Goal: Task Accomplishment & Management: Use online tool/utility

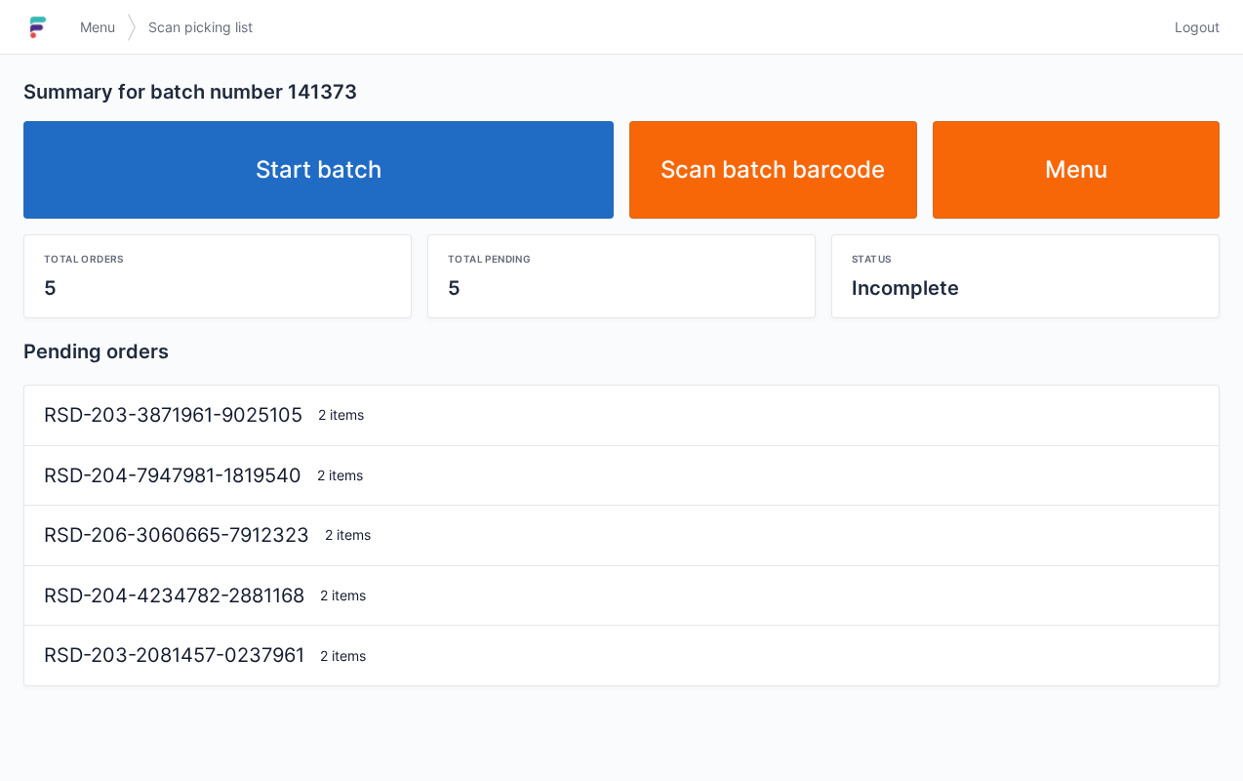
click at [387, 187] on link "Start batch" at bounding box center [318, 170] width 591 height 98
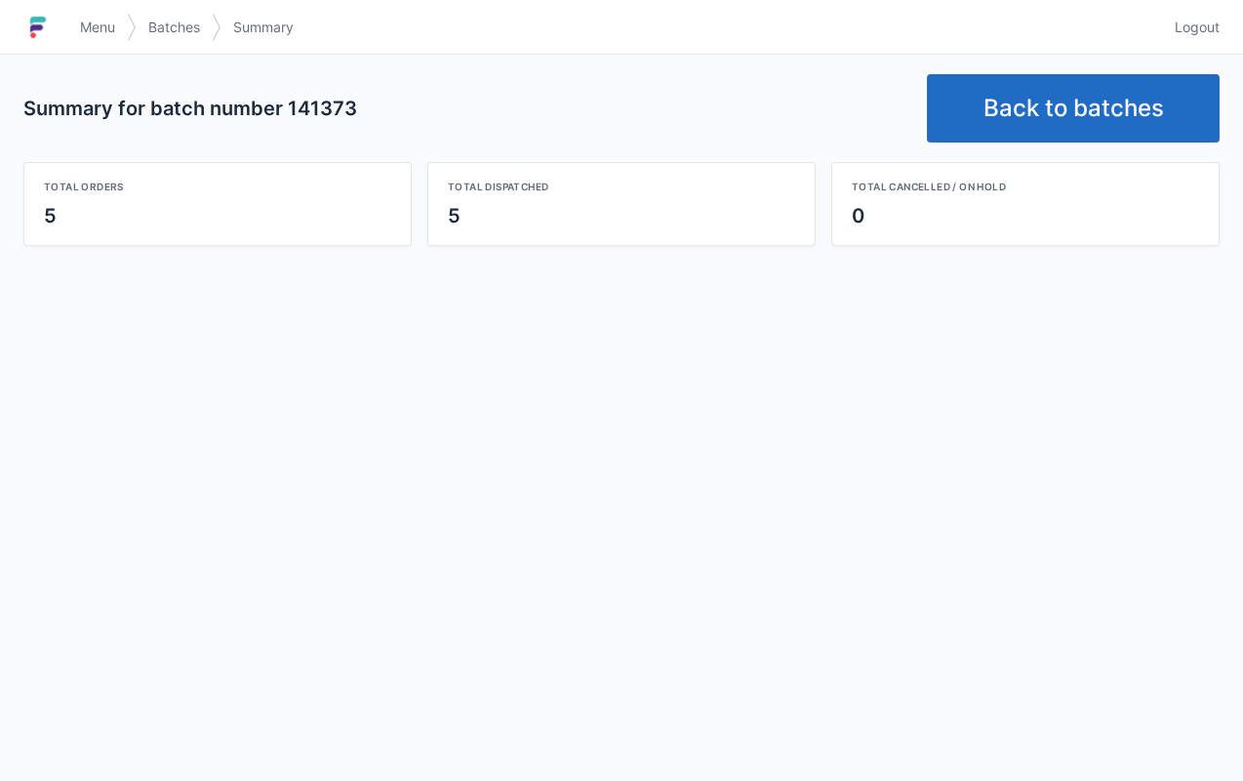
click at [1193, 17] on link "Logout" at bounding box center [1191, 27] width 57 height 35
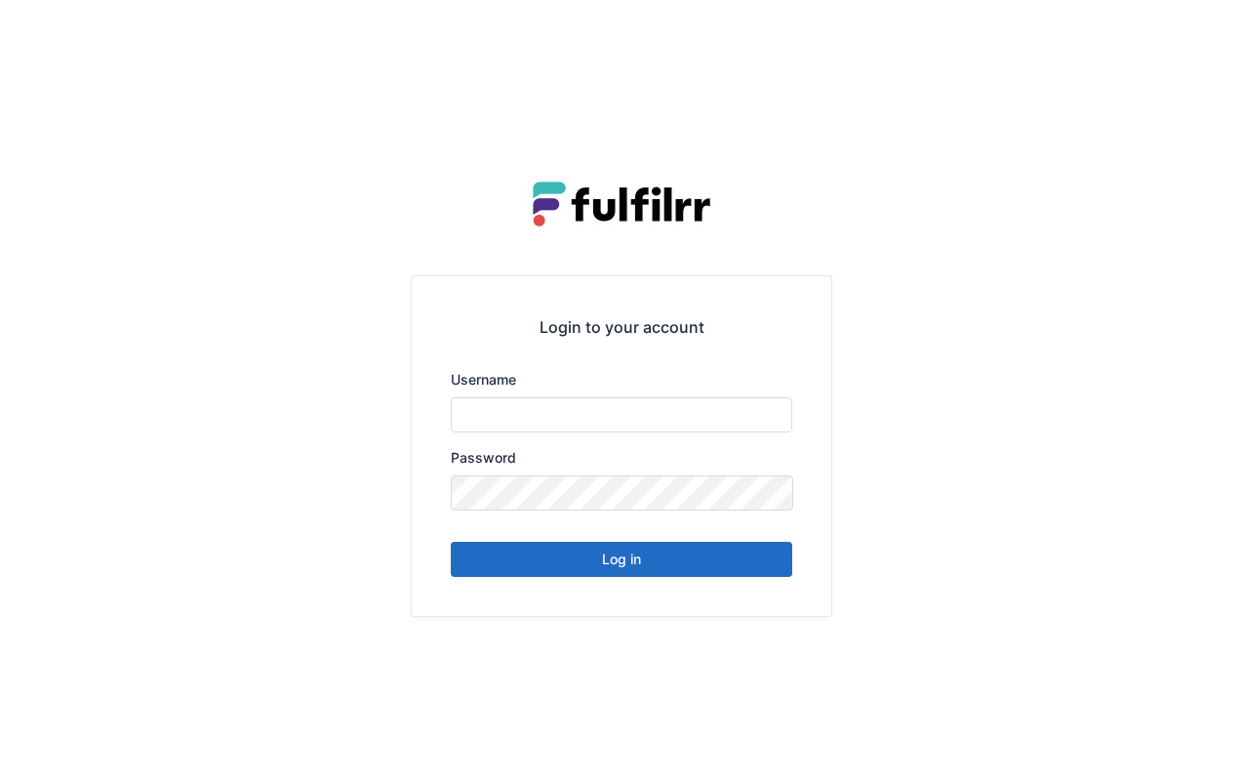
type input "******"
click at [694, 558] on button "Log in" at bounding box center [622, 559] width 342 height 35
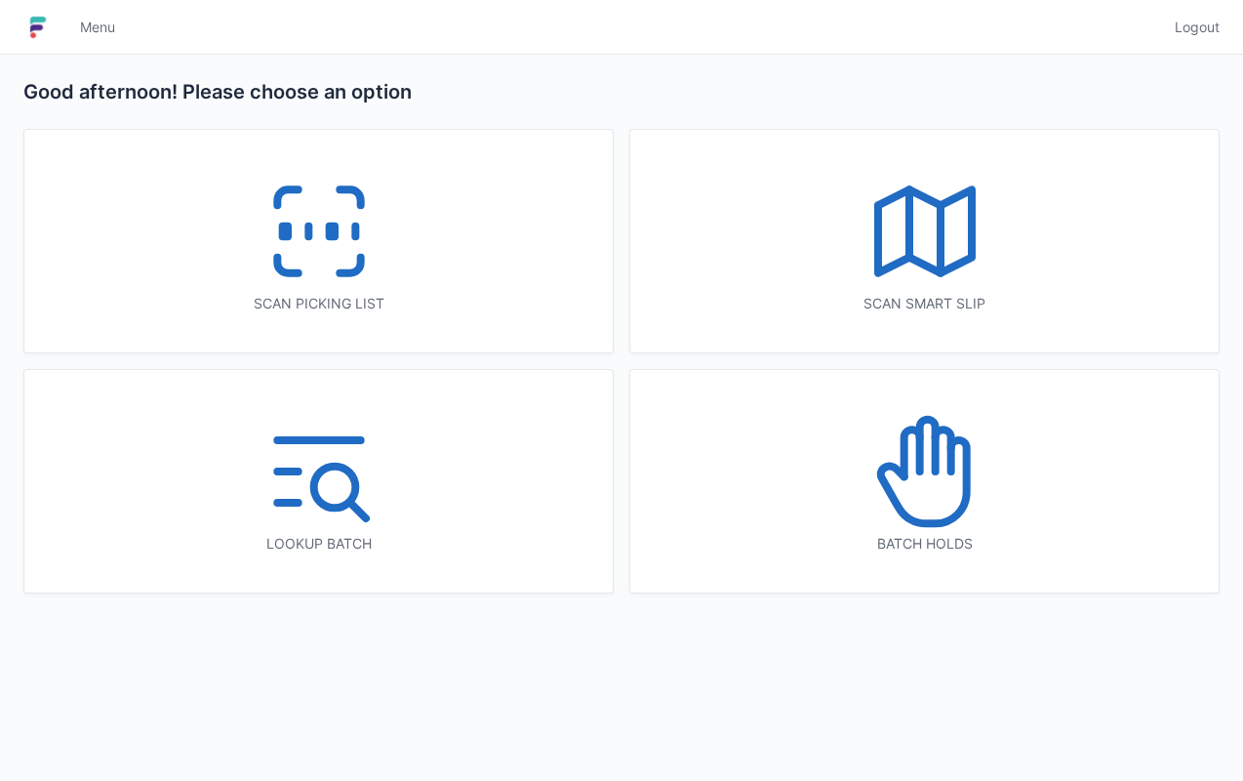
click at [976, 513] on icon at bounding box center [925, 471] width 125 height 125
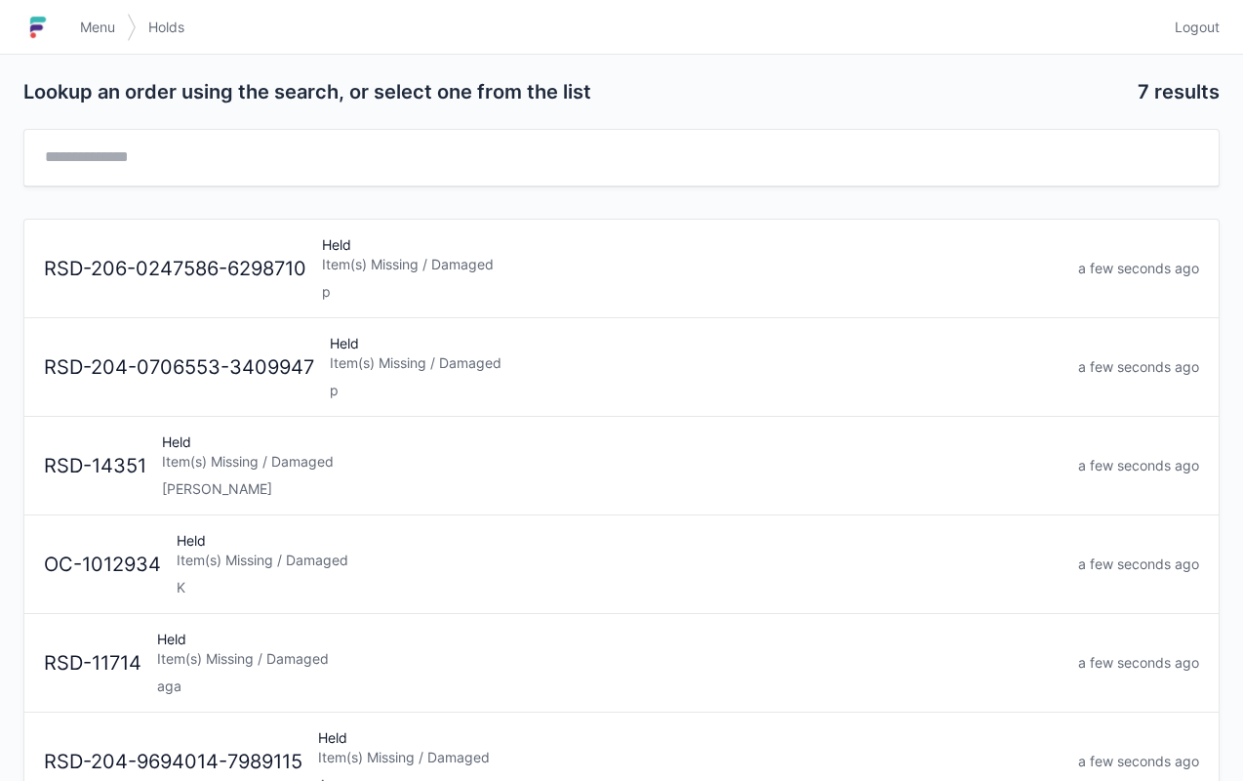
click at [469, 263] on div "Item(s) Missing / Damaged" at bounding box center [692, 265] width 741 height 20
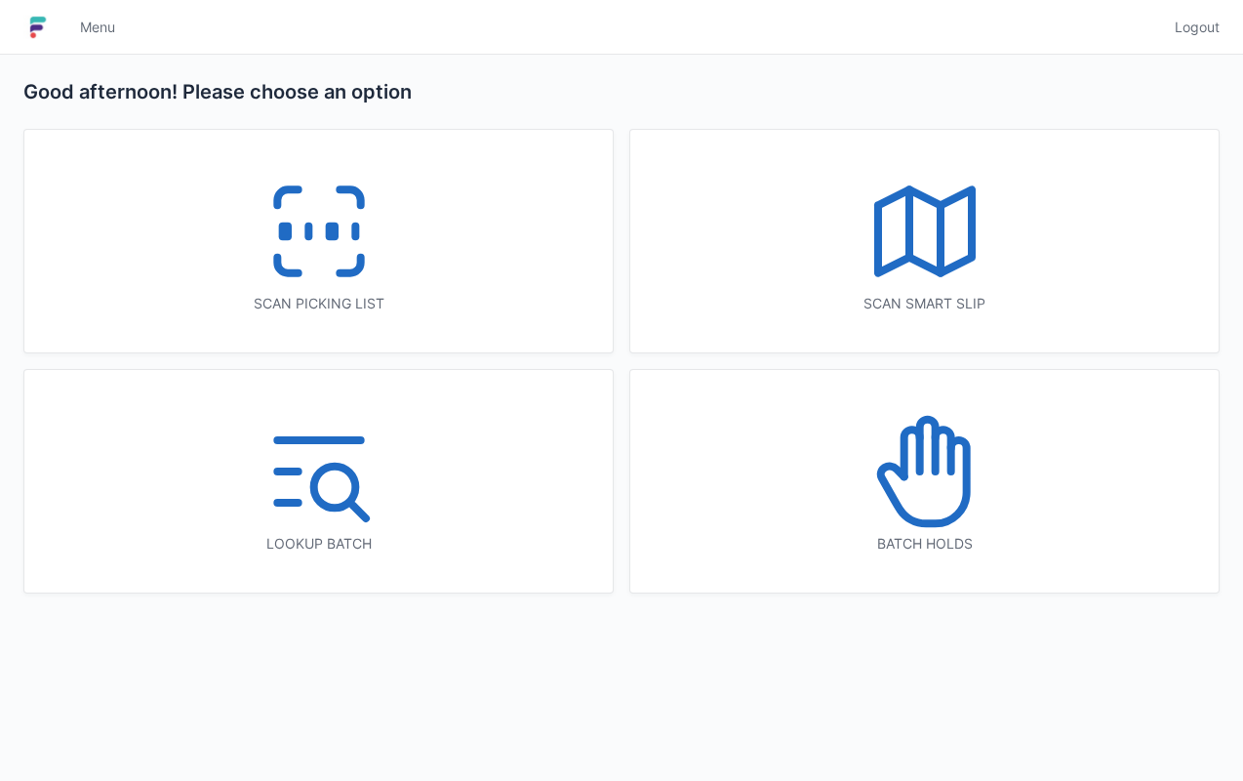
click at [1012, 472] on div "Batch holds" at bounding box center [925, 481] width 589 height 223
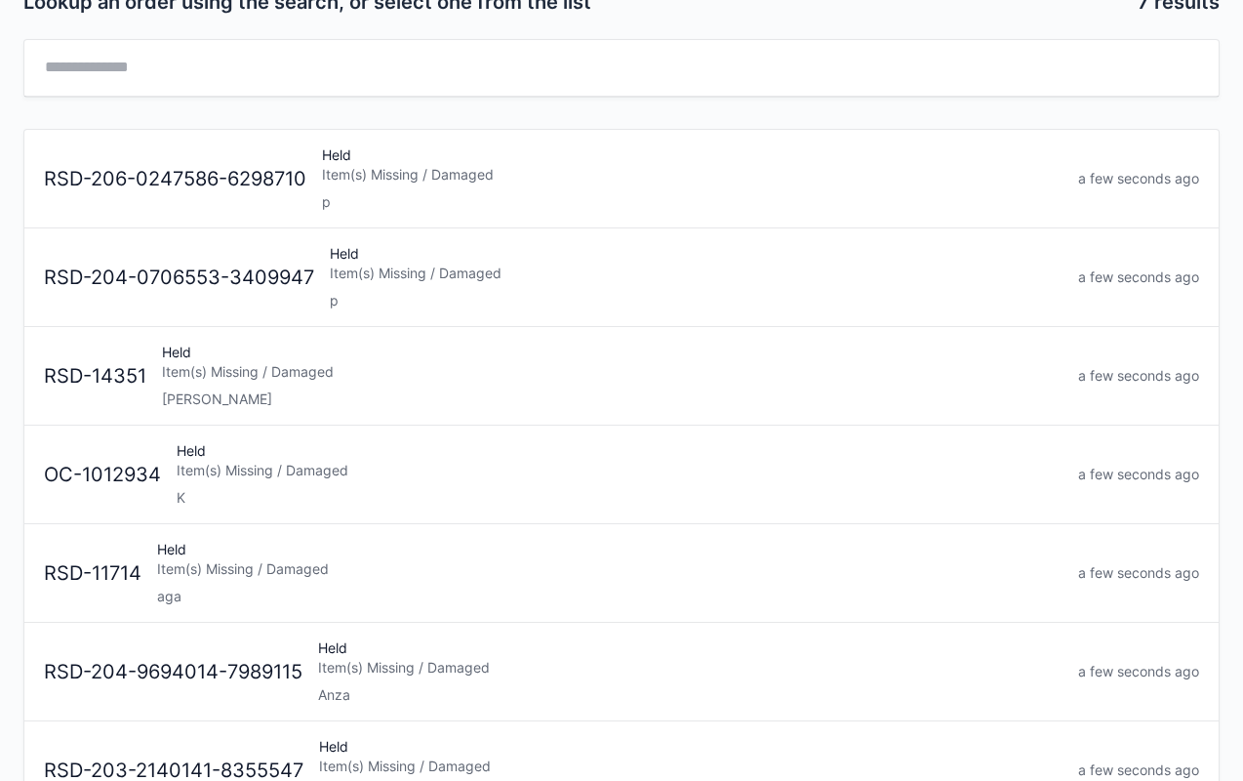
scroll to position [143, 0]
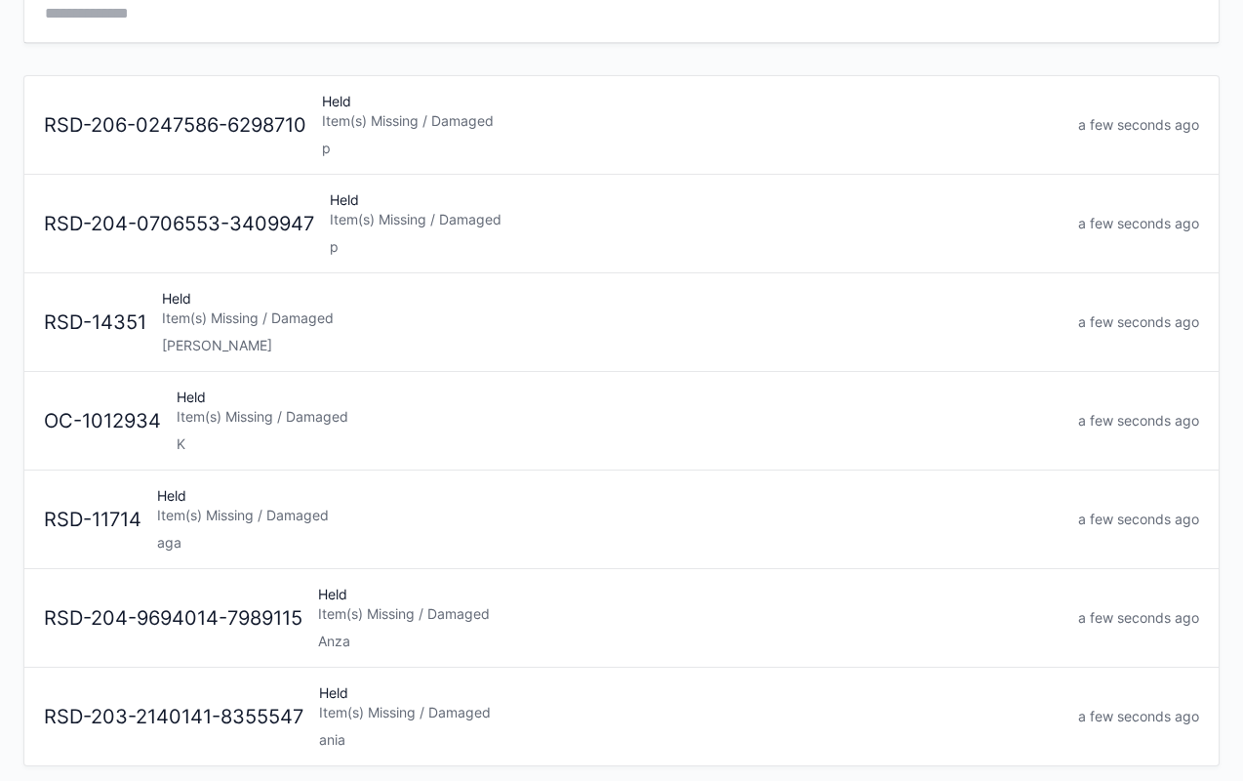
click at [340, 524] on div "Held Item(s) Missing / Damaged aga" at bounding box center [609, 519] width 921 height 66
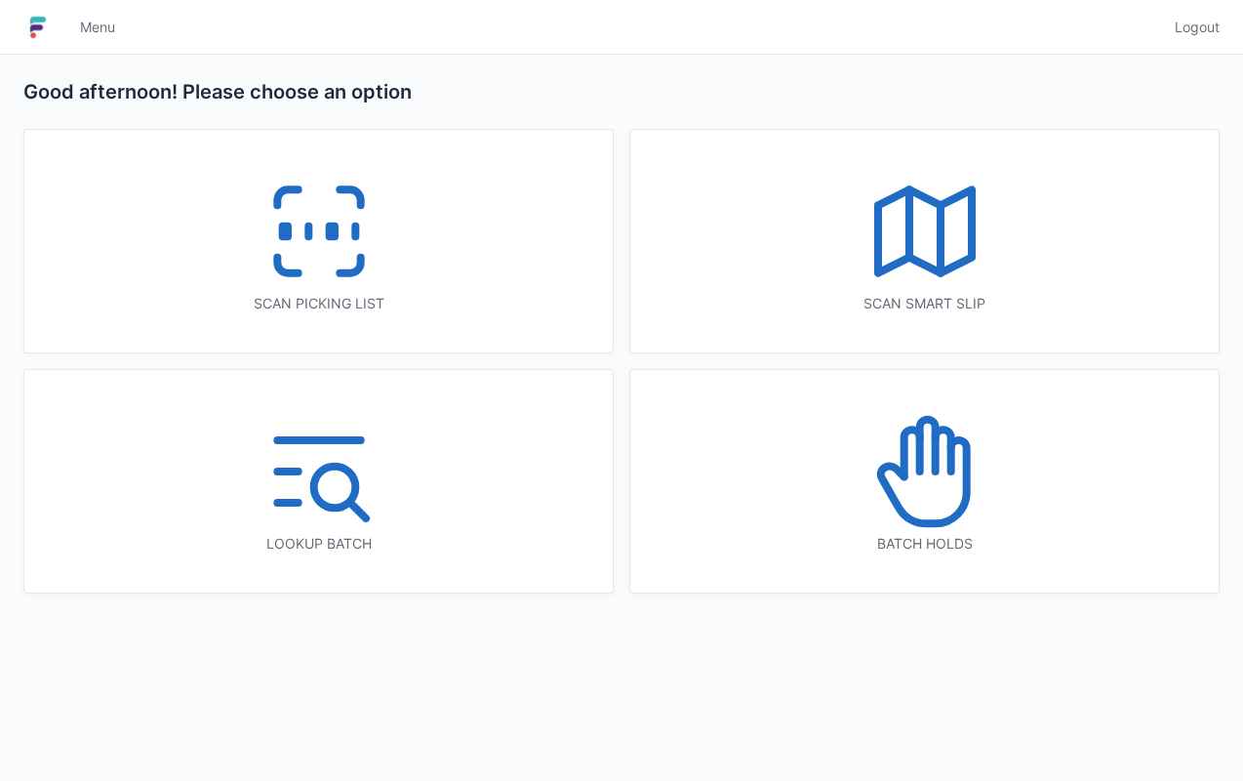
click at [935, 519] on icon at bounding box center [923, 481] width 86 height 83
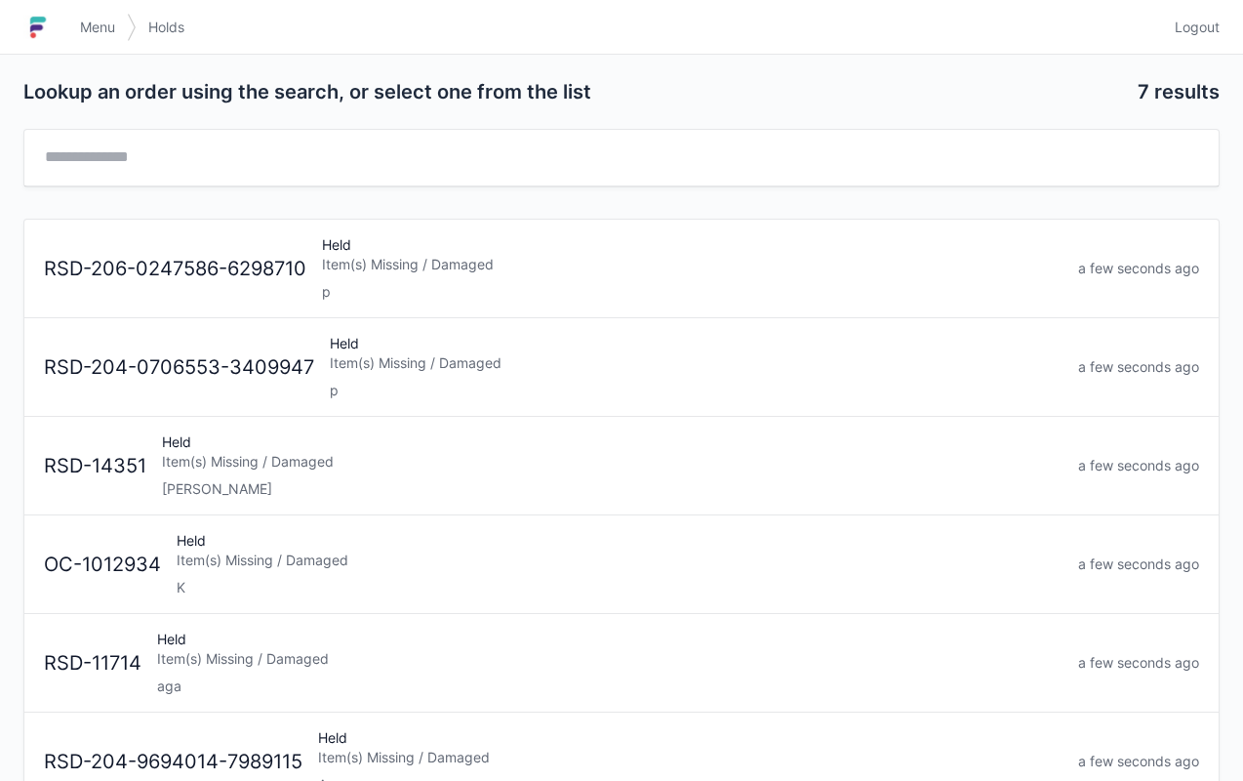
click at [402, 568] on div "Held Item(s) Missing / Damaged K" at bounding box center [620, 564] width 902 height 66
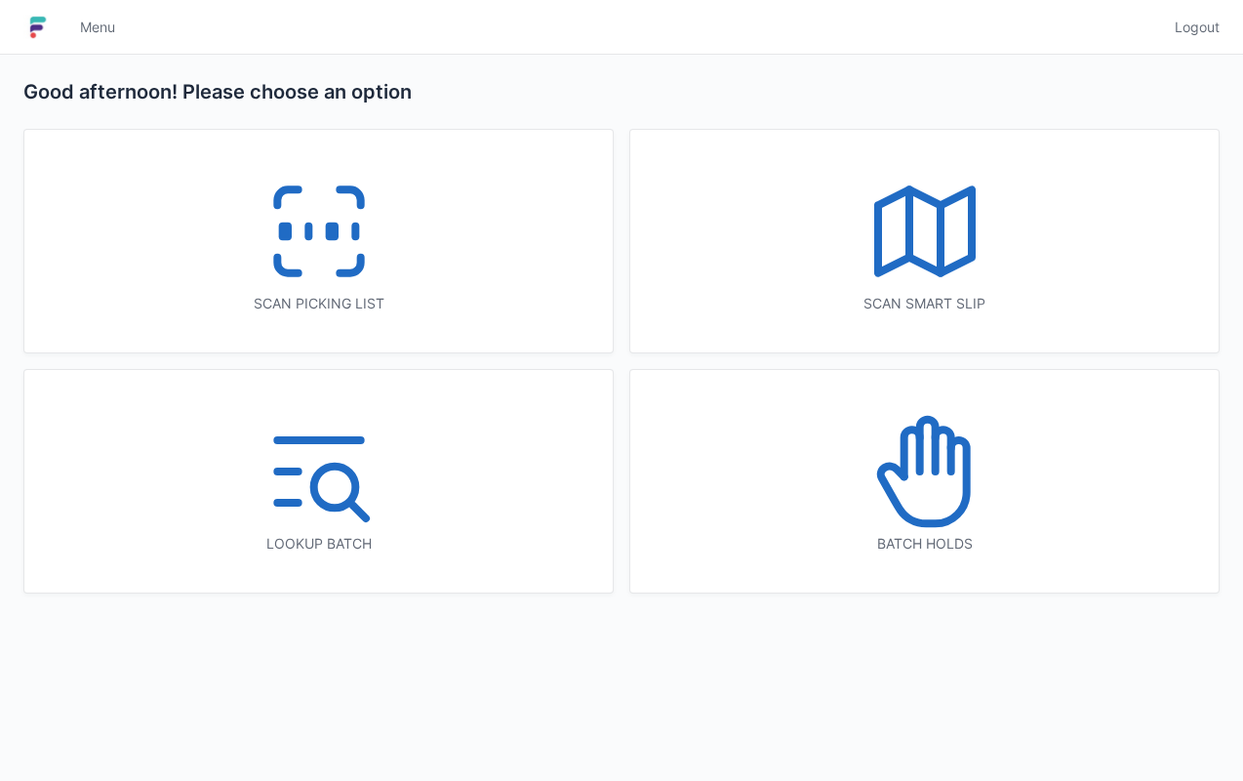
click at [947, 528] on icon at bounding box center [925, 471] width 125 height 125
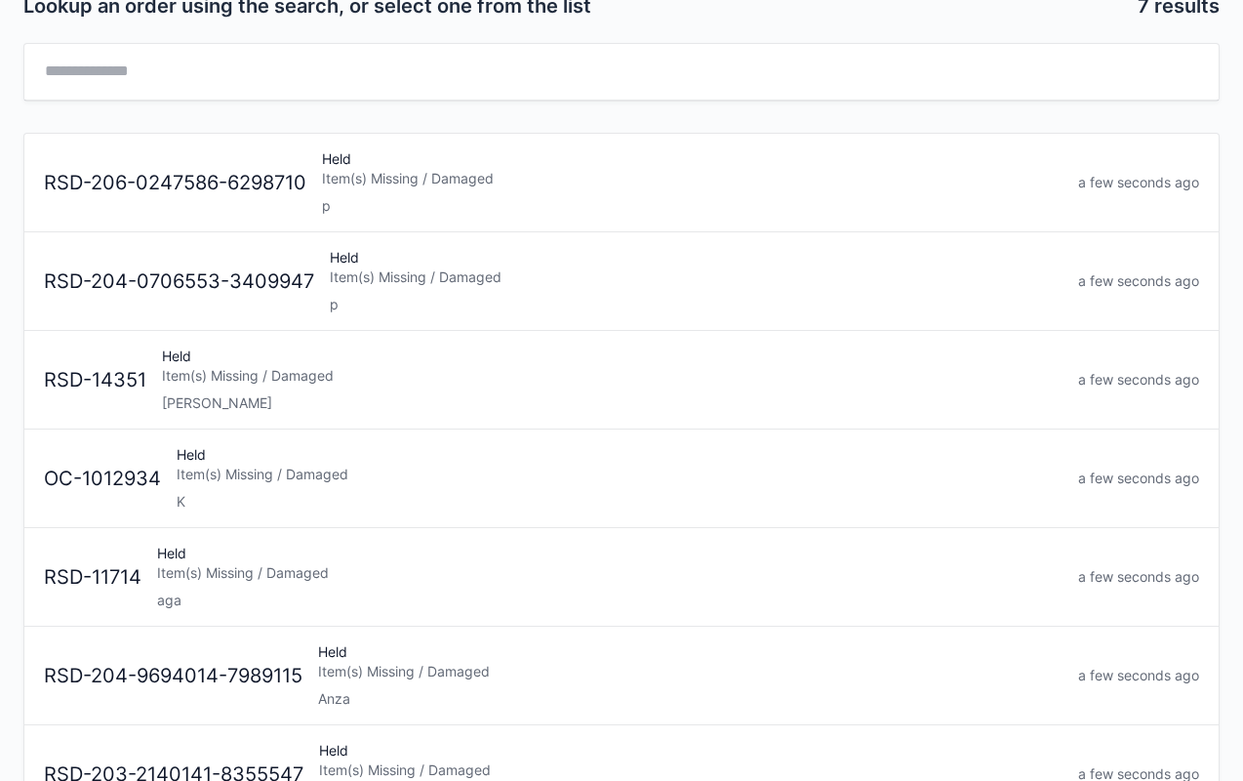
scroll to position [86, 0]
click at [309, 474] on div "Item(s) Missing / Damaged" at bounding box center [620, 475] width 886 height 20
